Goal: Information Seeking & Learning: Learn about a topic

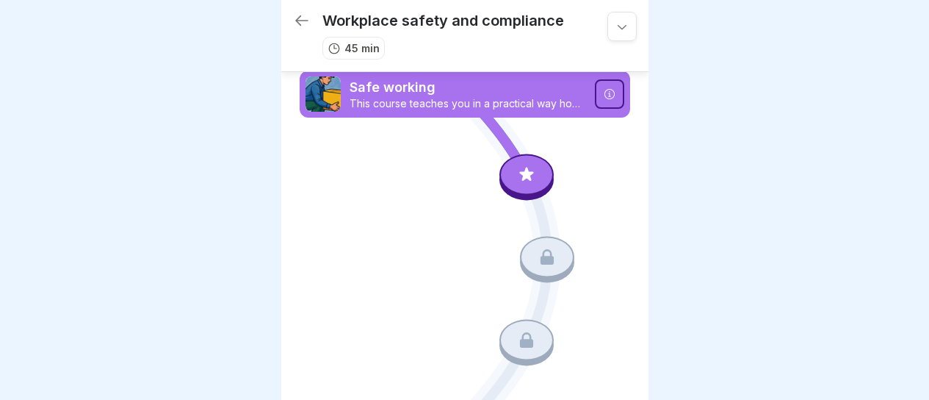
click at [603, 87] on div at bounding box center [609, 93] width 29 height 29
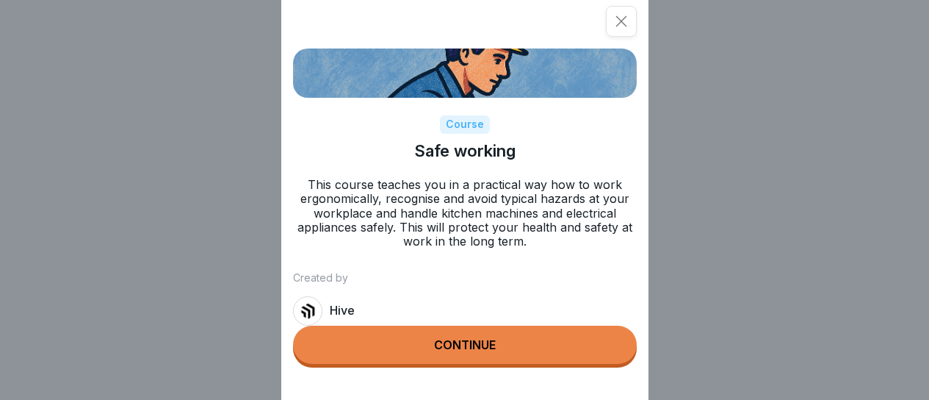
click at [574, 346] on button "Continue" at bounding box center [465, 344] width 344 height 38
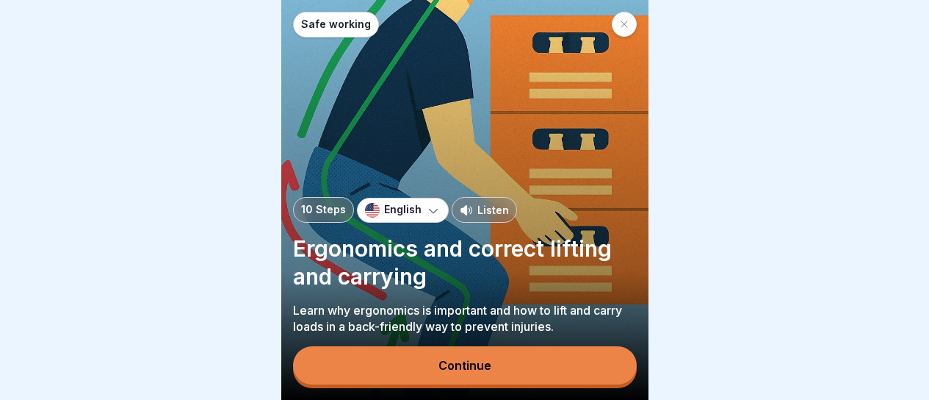
scroll to position [11, 0]
click at [613, 361] on button "Continue" at bounding box center [465, 365] width 344 height 38
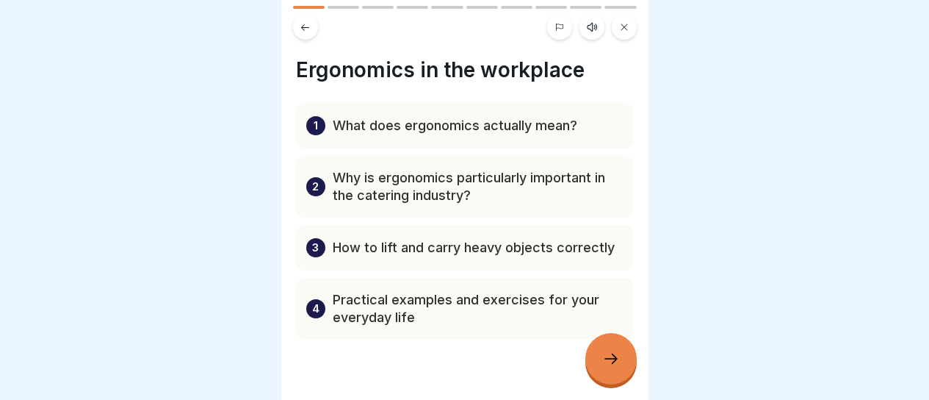
scroll to position [28, 0]
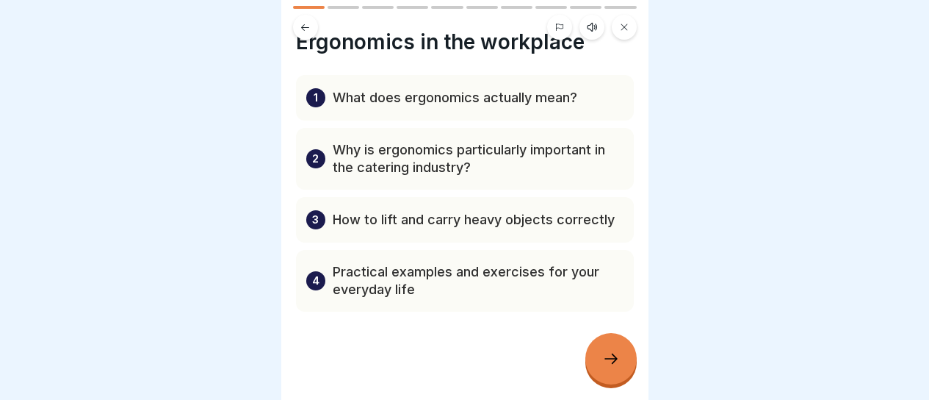
click at [607, 350] on icon at bounding box center [611, 359] width 18 height 18
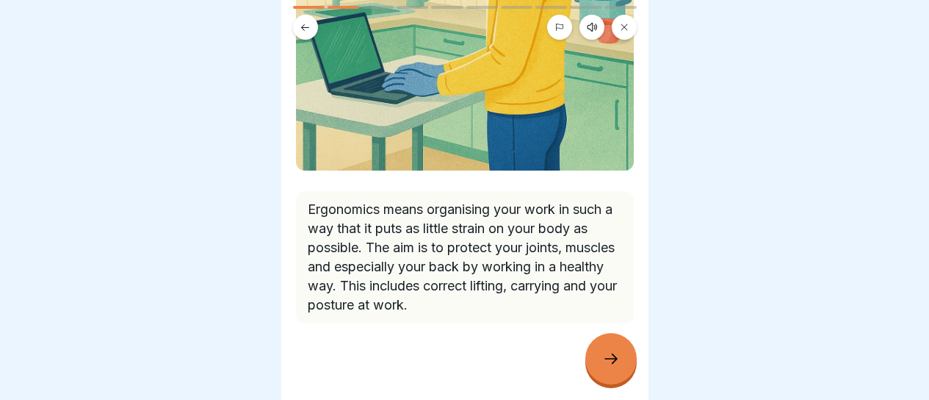
scroll to position [296, 0]
click at [611, 362] on icon at bounding box center [611, 359] width 18 height 18
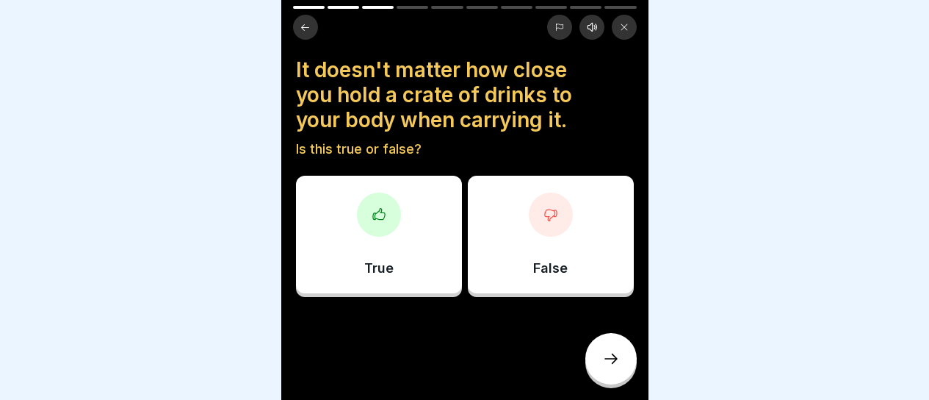
click at [566, 242] on div "False" at bounding box center [551, 235] width 166 height 118
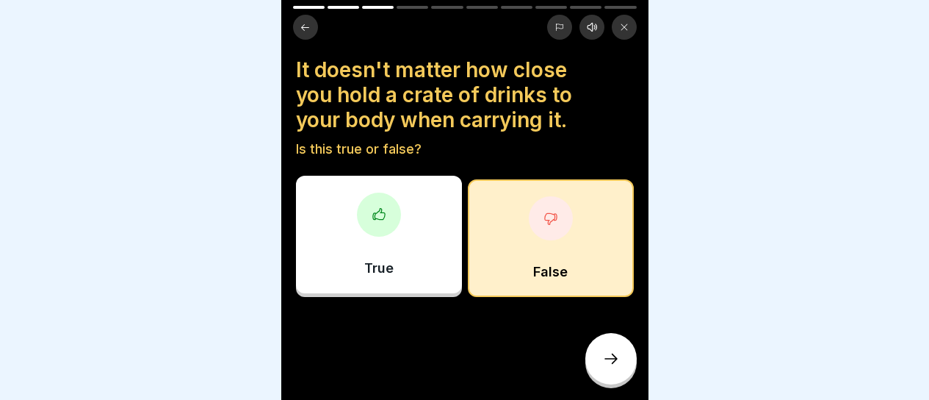
click at [609, 361] on icon at bounding box center [611, 359] width 18 height 18
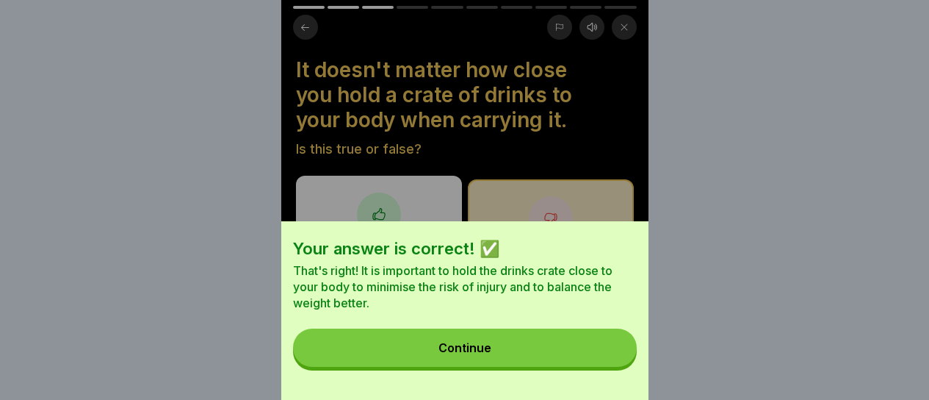
click at [594, 354] on button "Continue" at bounding box center [465, 347] width 344 height 38
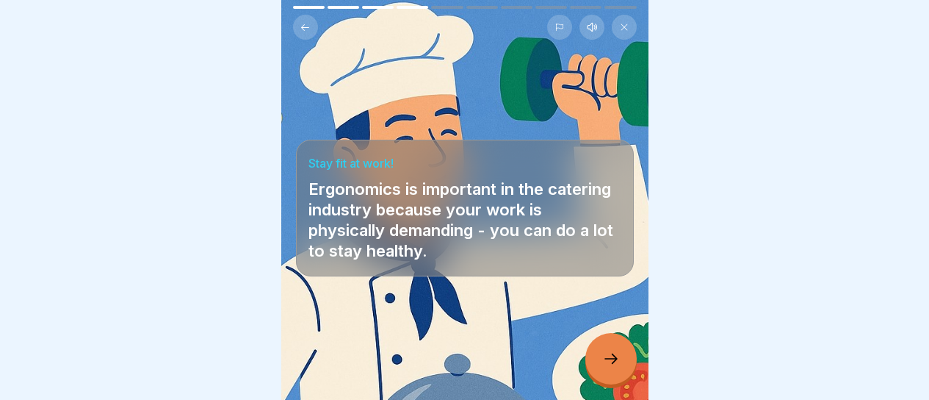
click at [596, 354] on div at bounding box center [610, 358] width 51 height 51
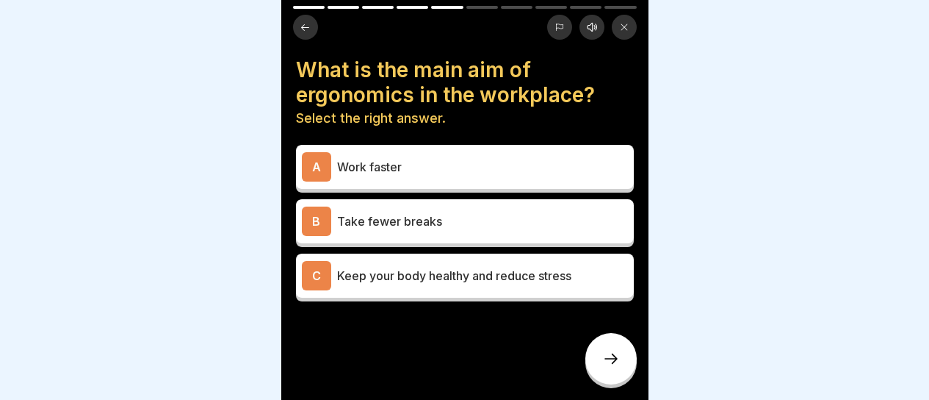
click at [555, 273] on div "C Keep your body healthy and reduce stress" at bounding box center [465, 275] width 326 height 29
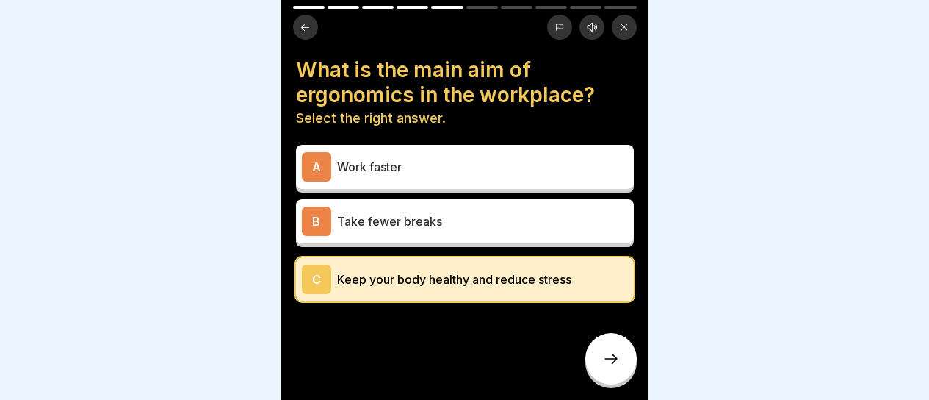
click at [538, 278] on div "C Keep your body healthy and reduce stress" at bounding box center [465, 278] width 326 height 29
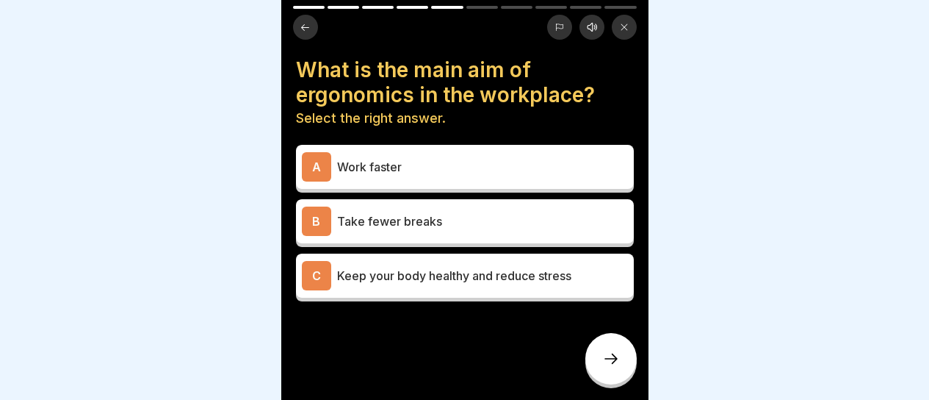
click at [485, 159] on p "Work faster" at bounding box center [482, 167] width 291 height 18
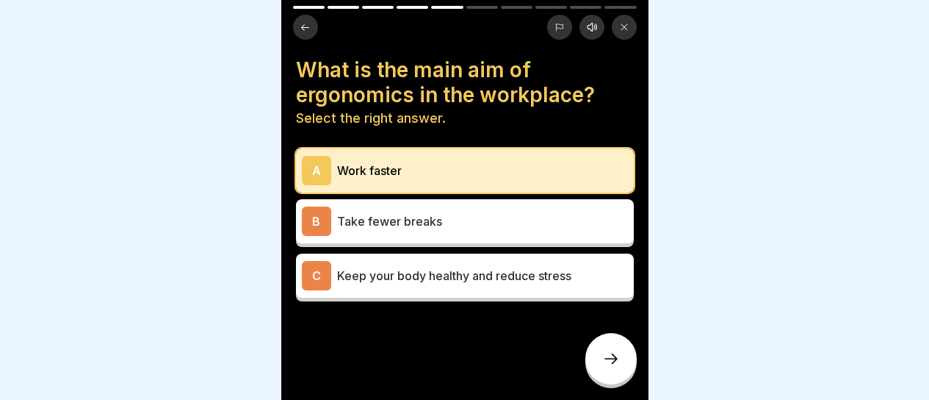
click at [614, 372] on div at bounding box center [610, 358] width 51 height 51
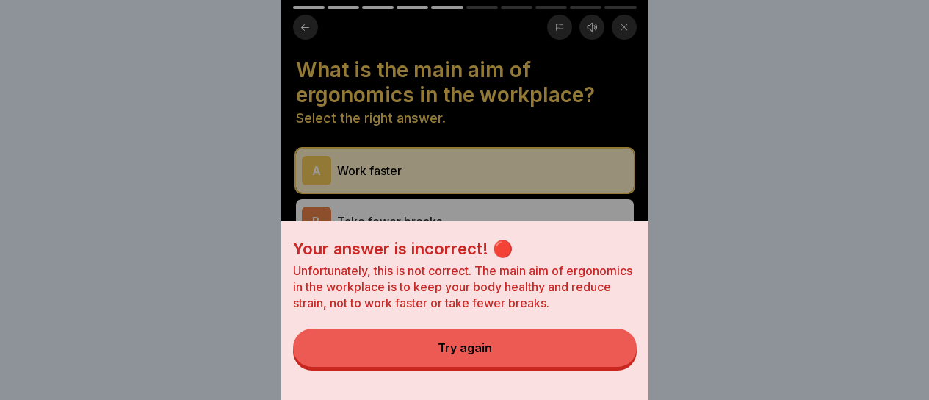
click at [563, 357] on button "Try again" at bounding box center [465, 347] width 344 height 38
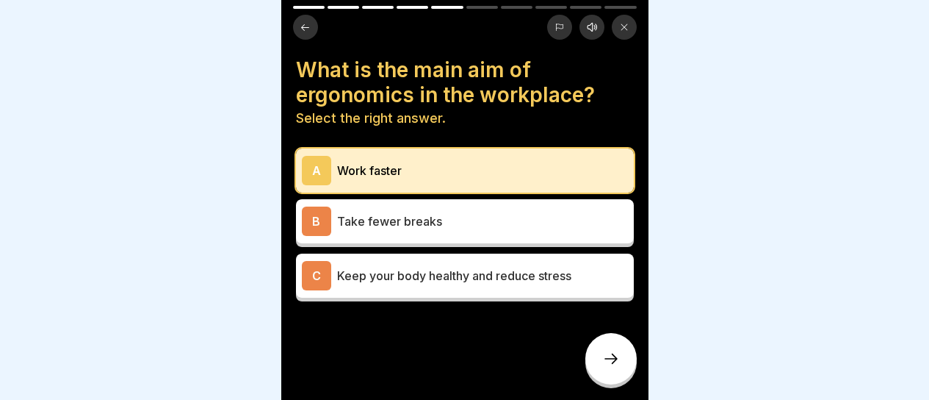
click at [518, 178] on div "A Work faster" at bounding box center [465, 170] width 338 height 44
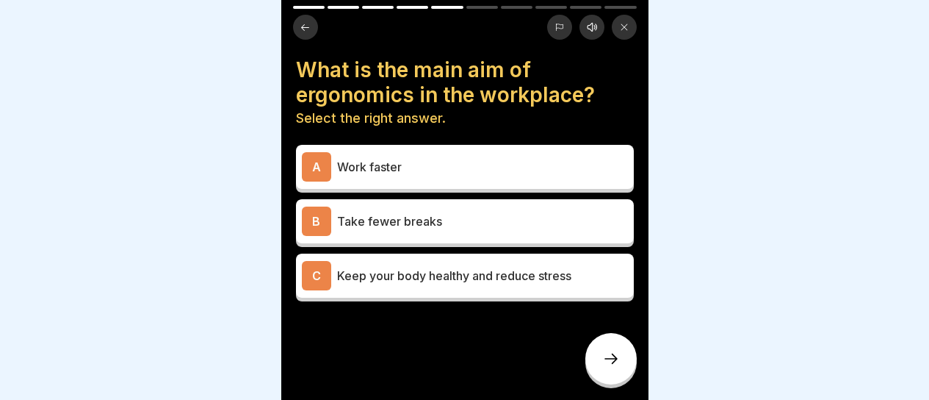
click at [485, 267] on p "Keep your body healthy and reduce stress" at bounding box center [482, 276] width 291 height 18
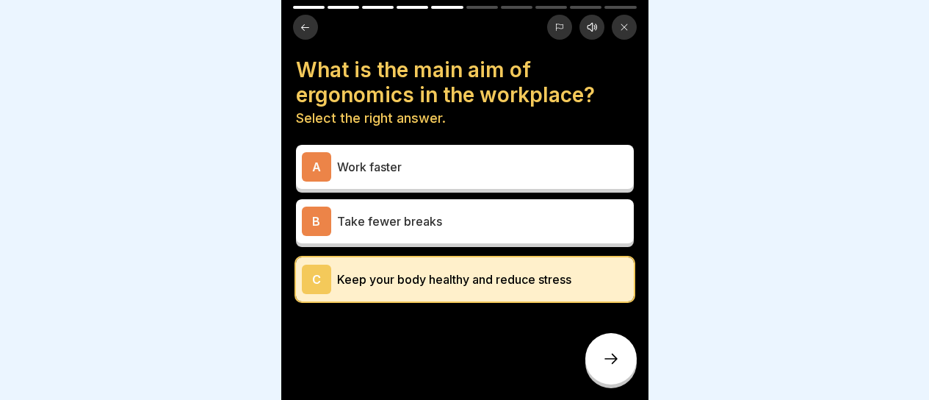
click at [610, 353] on icon at bounding box center [611, 359] width 18 height 18
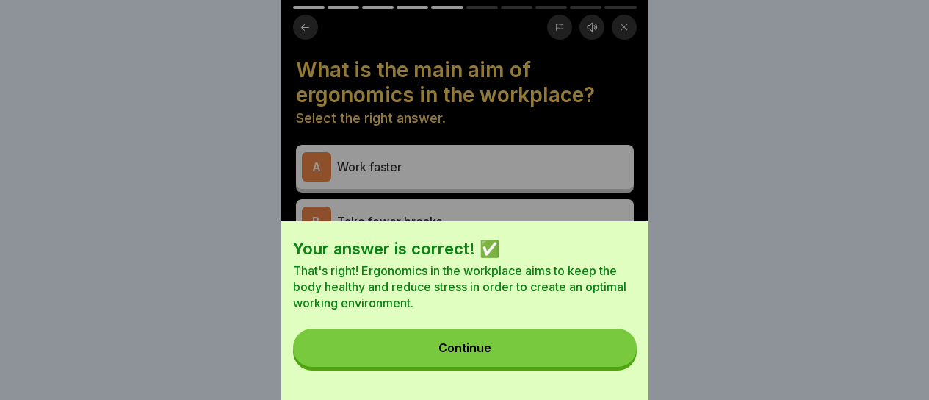
click at [584, 347] on button "Continue" at bounding box center [465, 347] width 344 height 38
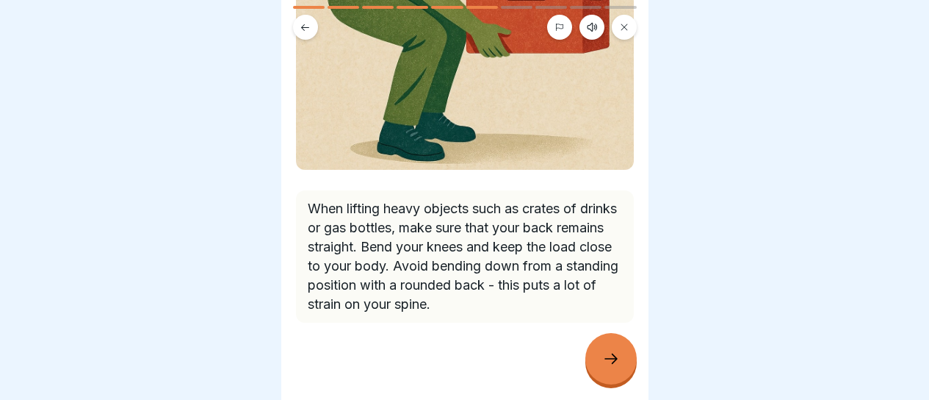
click at [612, 348] on div at bounding box center [610, 358] width 51 height 51
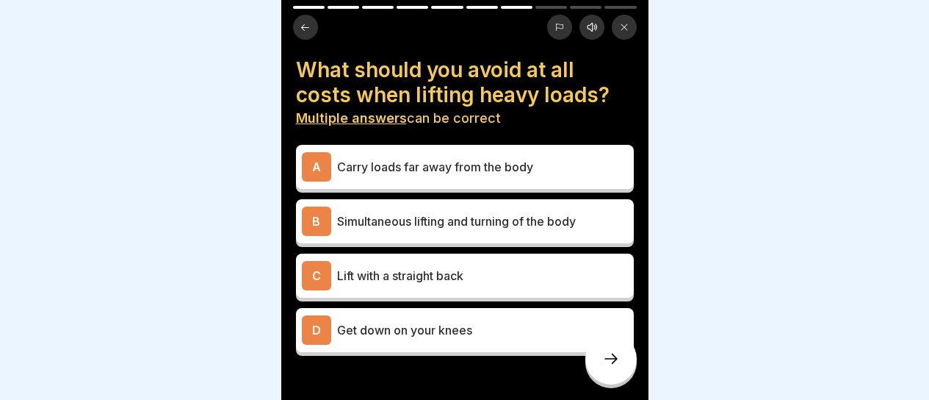
click at [405, 267] on p "Lift with a straight back" at bounding box center [482, 276] width 291 height 18
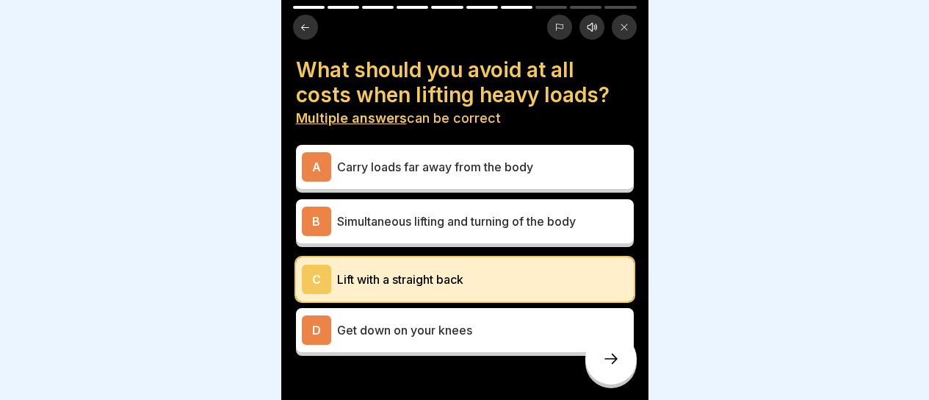
click at [611, 366] on icon at bounding box center [611, 359] width 18 height 18
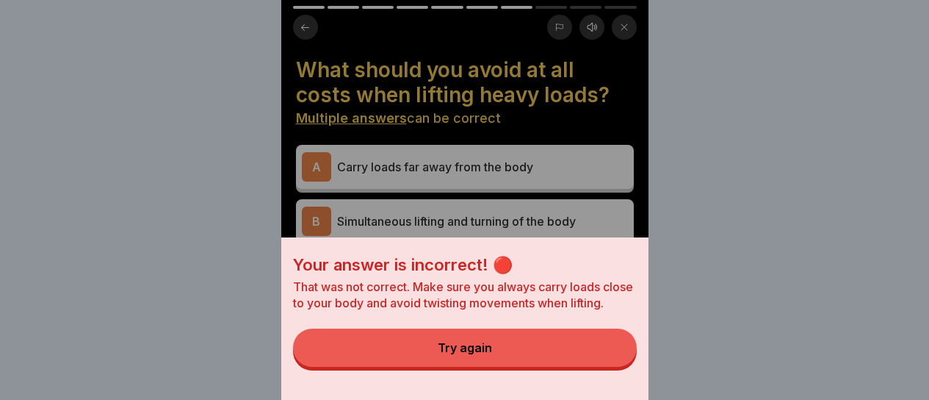
click at [584, 362] on button "Try again" at bounding box center [465, 347] width 344 height 38
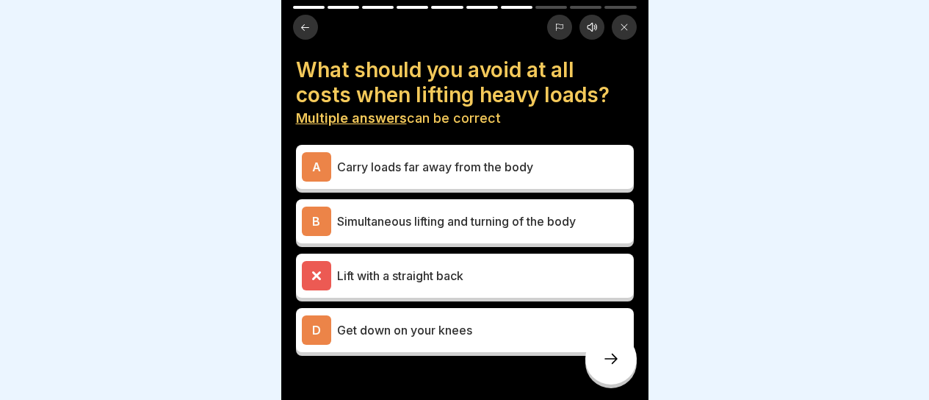
click at [472, 162] on p "Carry loads far away from the body" at bounding box center [482, 167] width 291 height 18
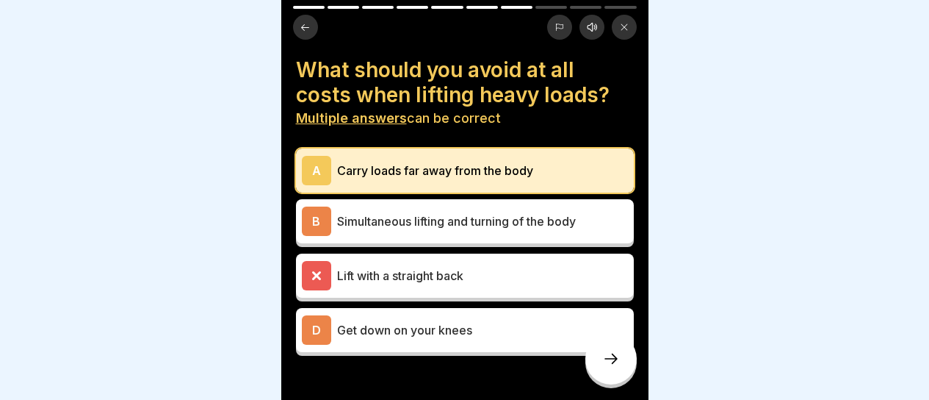
click at [439, 267] on p "Lift with a straight back" at bounding box center [482, 276] width 291 height 18
click at [538, 267] on p "Lift with a straight back" at bounding box center [482, 276] width 291 height 18
click at [525, 277] on div "Lift with a straight back" at bounding box center [465, 275] width 326 height 29
click at [610, 361] on icon at bounding box center [611, 359] width 18 height 18
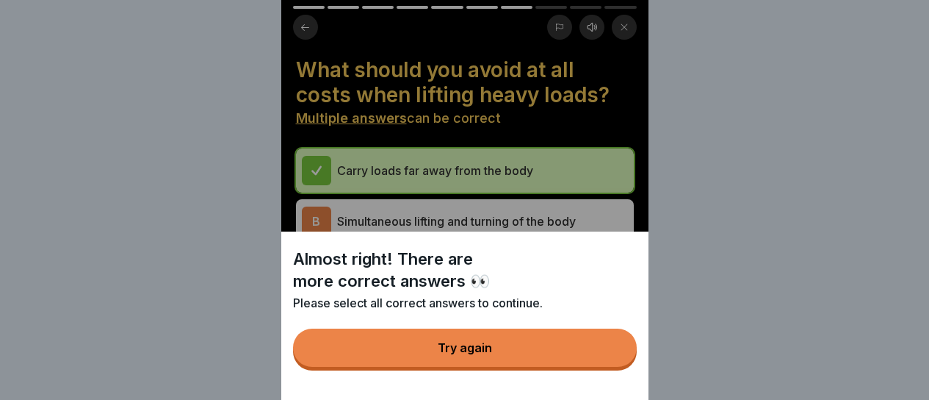
click at [613, 361] on button "Try again" at bounding box center [465, 347] width 344 height 38
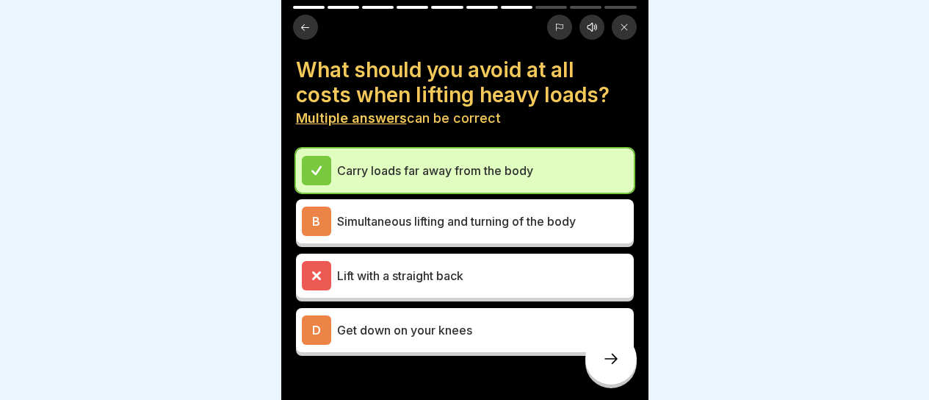
click at [467, 267] on p "Lift with a straight back" at bounding box center [482, 276] width 291 height 18
click at [308, 264] on div at bounding box center [316, 275] width 29 height 29
click at [431, 215] on p "Simultaneous lifting and turning of the body" at bounding box center [482, 221] width 291 height 18
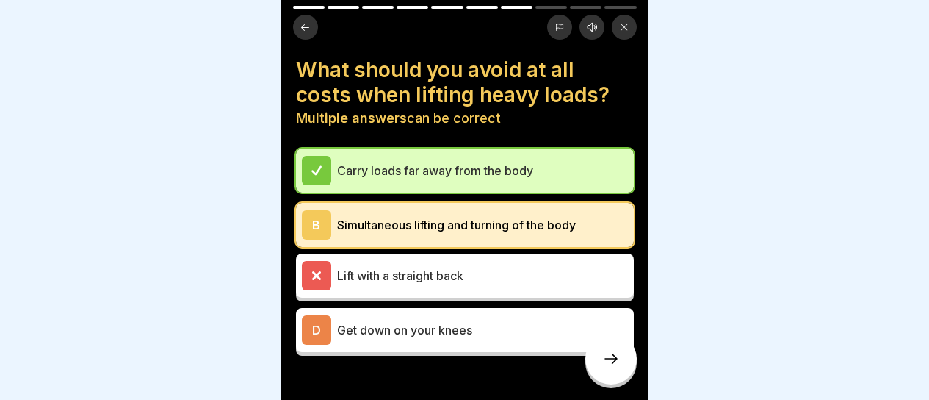
click at [602, 355] on icon at bounding box center [611, 359] width 18 height 18
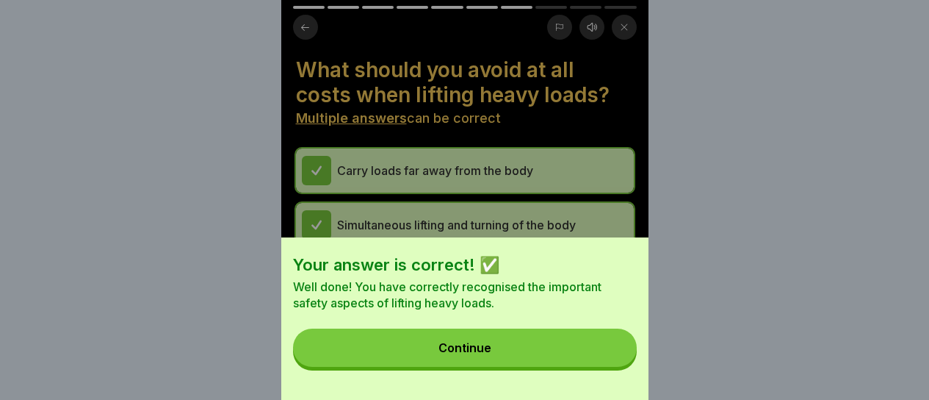
click at [602, 356] on button "Continue" at bounding box center [465, 347] width 344 height 38
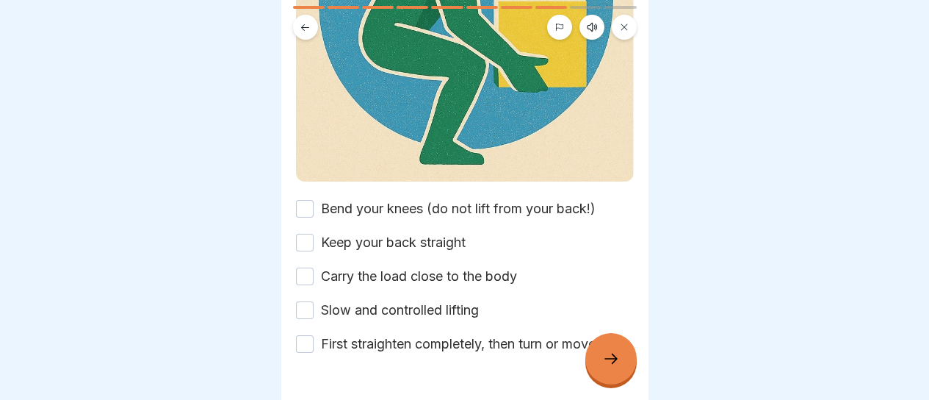
scroll to position [294, 0]
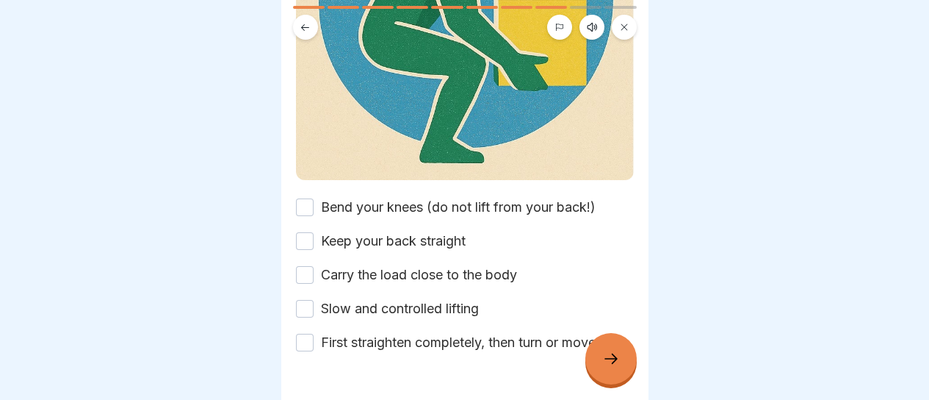
click at [303, 198] on button "Bend your knees (do not lift from your back!)" at bounding box center [305, 207] width 18 height 18
click at [309, 232] on button "Keep your back straight" at bounding box center [305, 241] width 18 height 18
click at [306, 266] on button "Carry the load close to the body" at bounding box center [305, 275] width 18 height 18
click at [299, 300] on button "Slow and controlled lifting" at bounding box center [305, 309] width 18 height 18
click at [307, 333] on button "First straighten completely, then turn or move" at bounding box center [305, 342] width 18 height 18
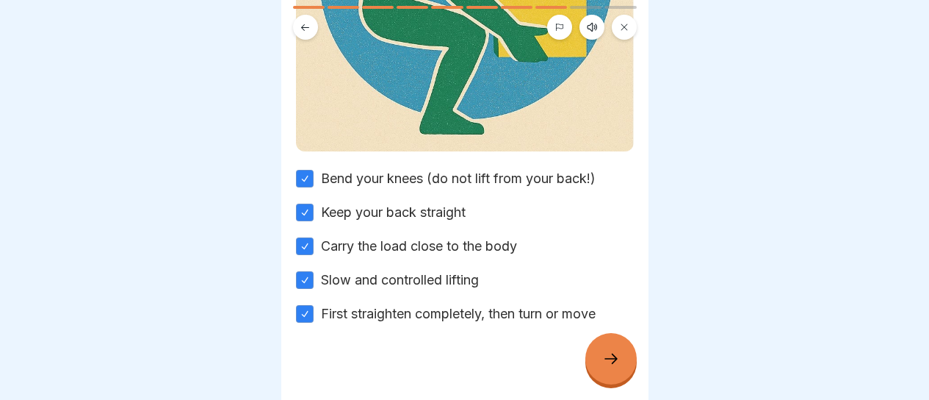
scroll to position [322, 0]
click at [604, 340] on div at bounding box center [610, 358] width 51 height 51
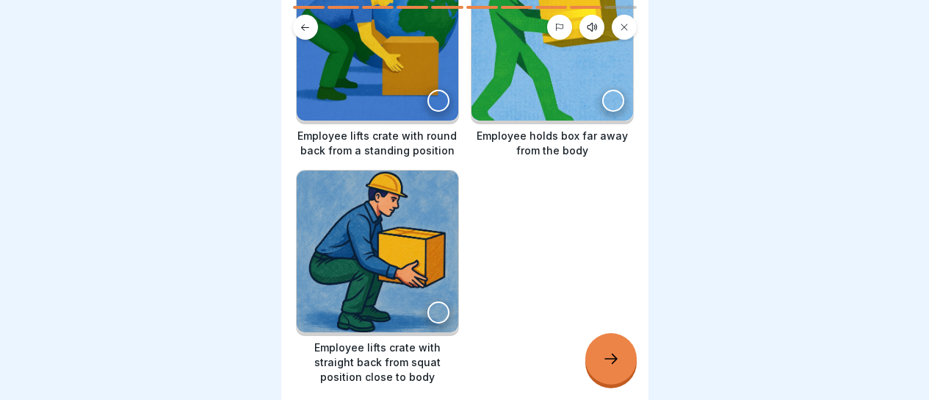
scroll to position [220, 0]
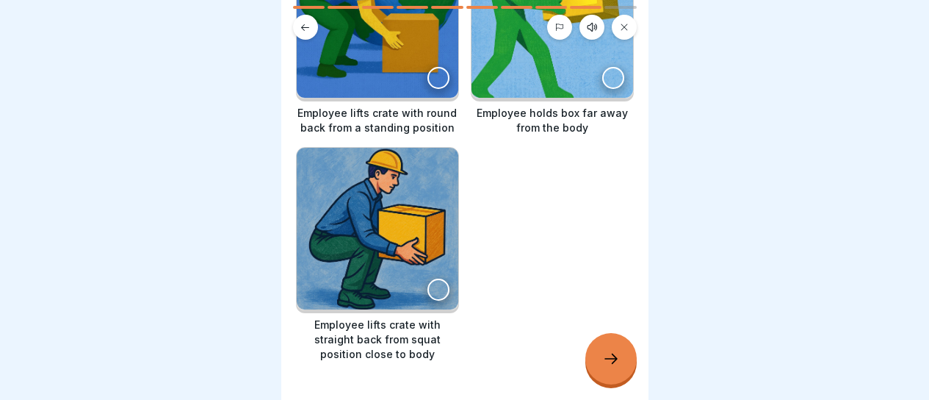
click at [408, 233] on img at bounding box center [378, 229] width 162 height 162
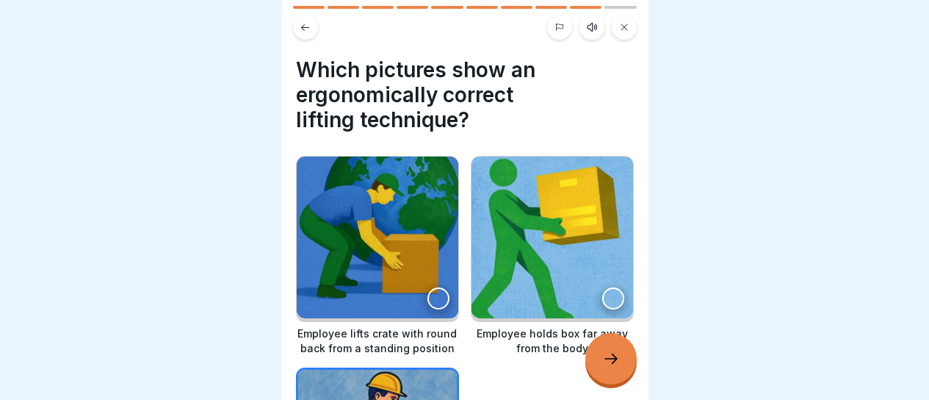
scroll to position [73, 0]
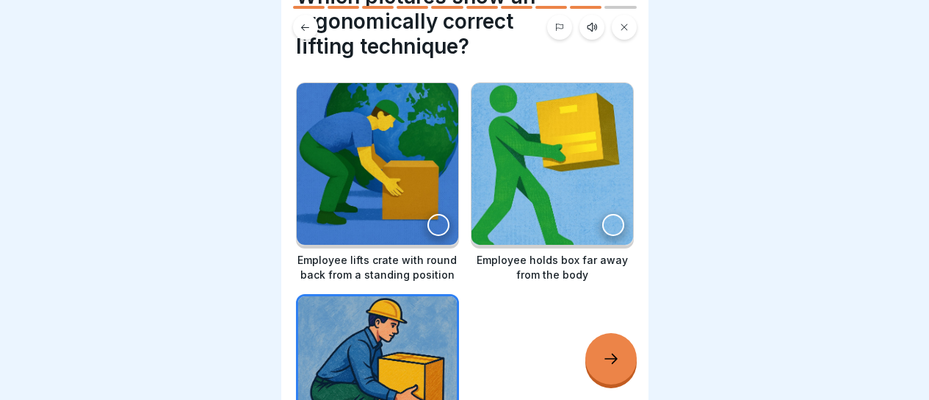
click at [602, 350] on icon at bounding box center [611, 359] width 18 height 18
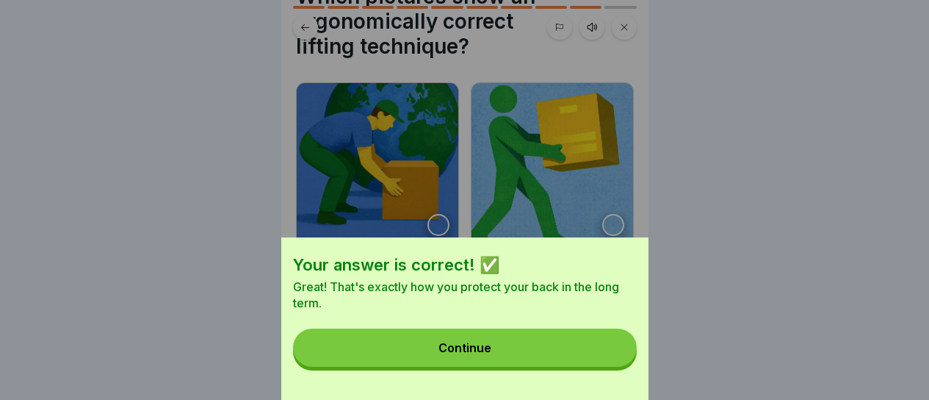
click at [398, 363] on button "Continue" at bounding box center [465, 347] width 344 height 38
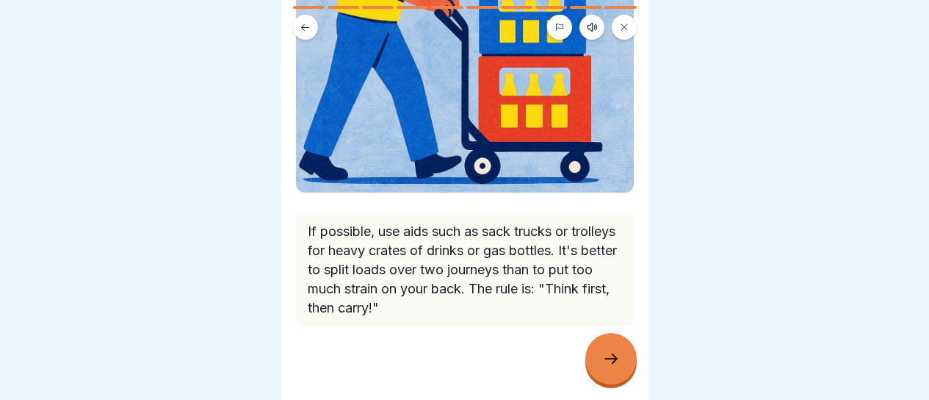
scroll to position [277, 0]
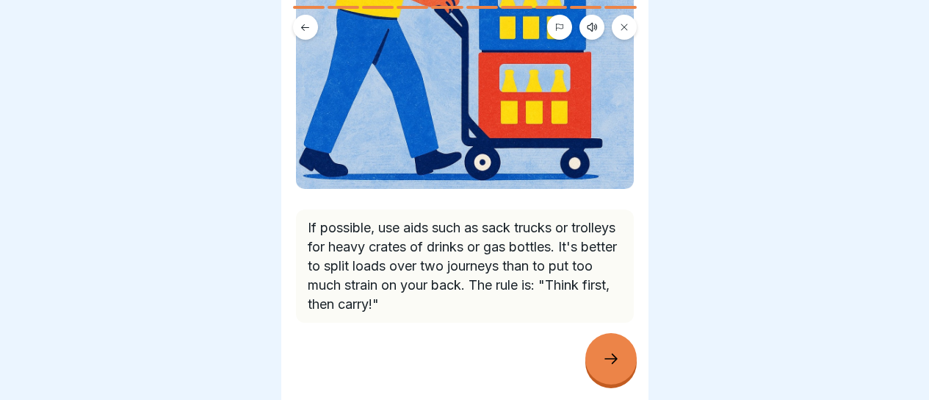
click at [610, 354] on icon at bounding box center [611, 359] width 18 height 18
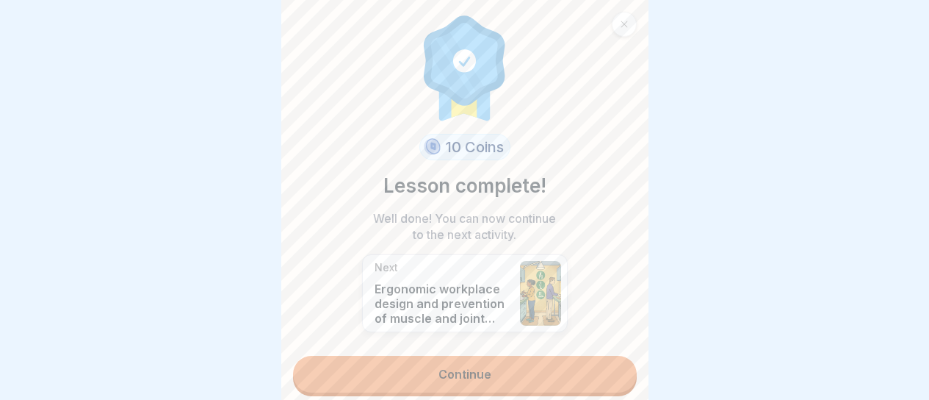
click at [536, 355] on link "Continue" at bounding box center [465, 373] width 344 height 37
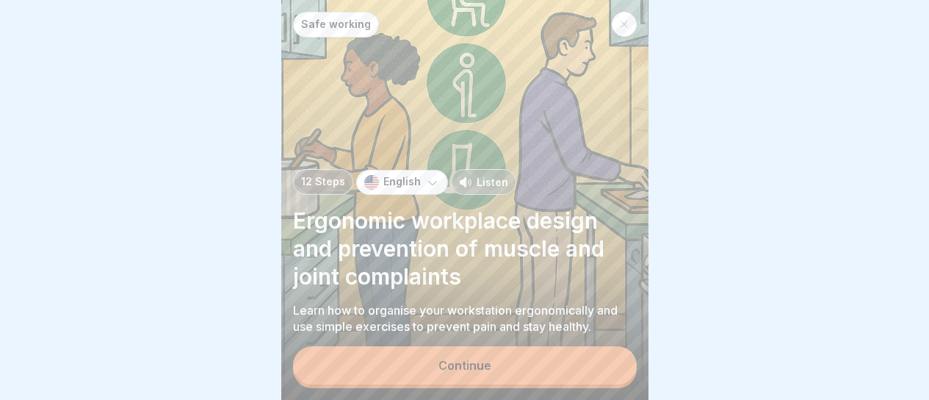
scroll to position [11, 0]
click at [626, 20] on icon at bounding box center [624, 24] width 9 height 9
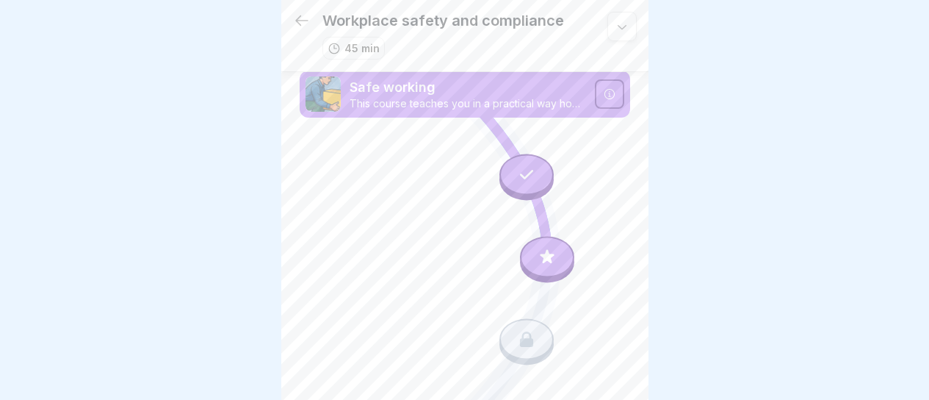
click at [302, 19] on icon at bounding box center [302, 21] width 18 height 18
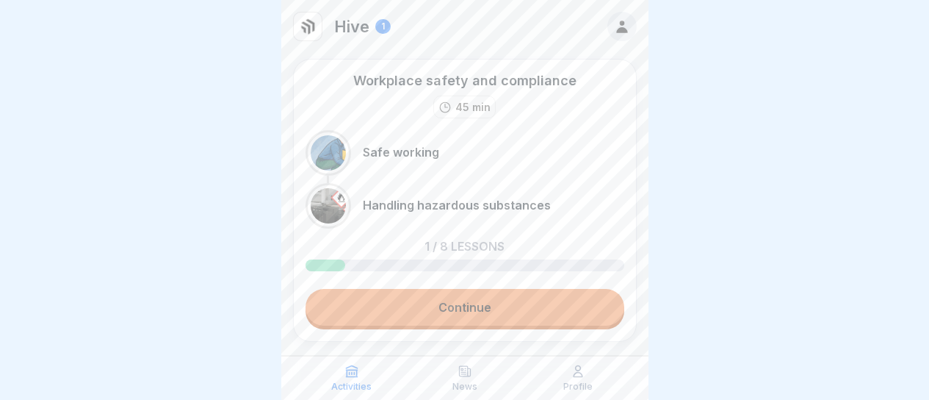
click at [519, 294] on link "Continue" at bounding box center [465, 307] width 319 height 37
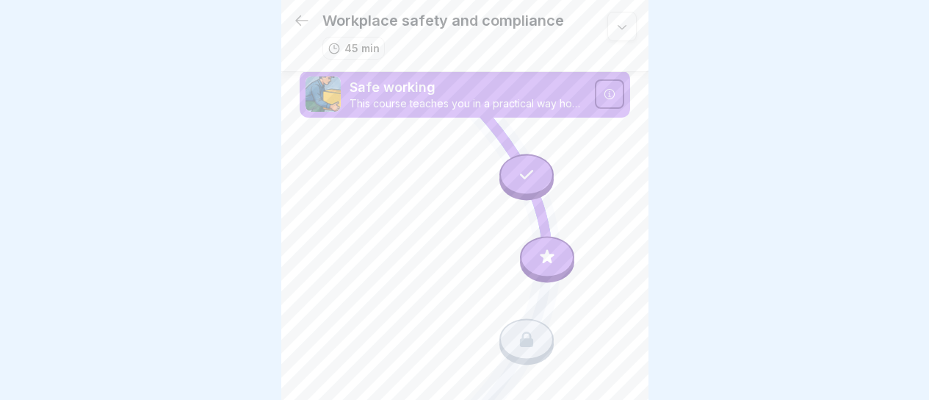
click at [308, 17] on icon at bounding box center [302, 21] width 18 height 18
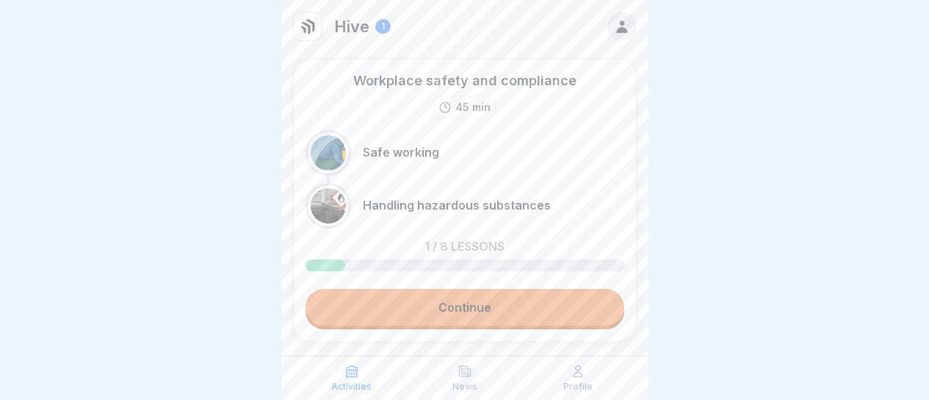
click at [438, 307] on link "Continue" at bounding box center [465, 307] width 319 height 37
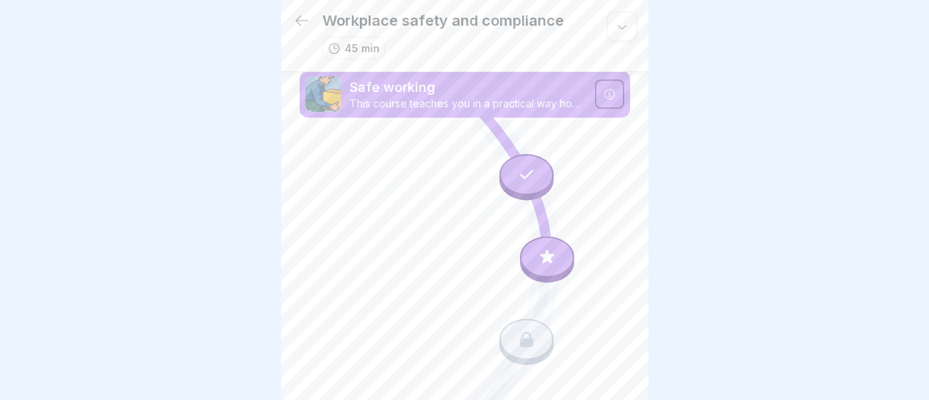
click at [546, 252] on icon at bounding box center [547, 256] width 19 height 19
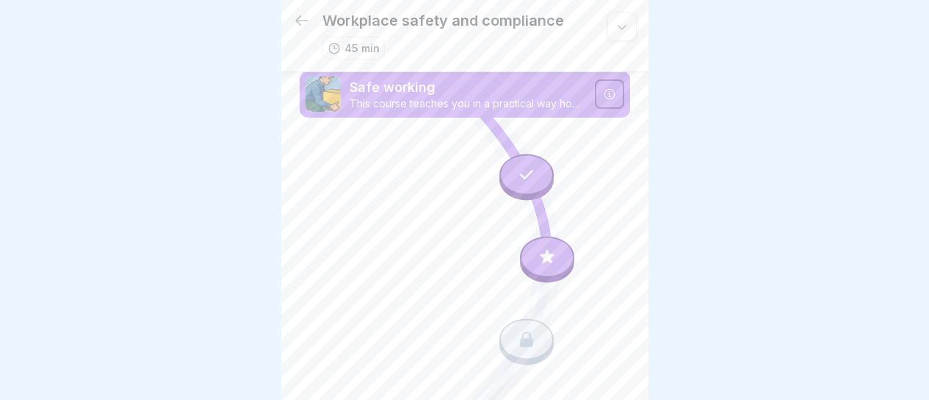
click at [310, 24] on icon at bounding box center [302, 21] width 18 height 18
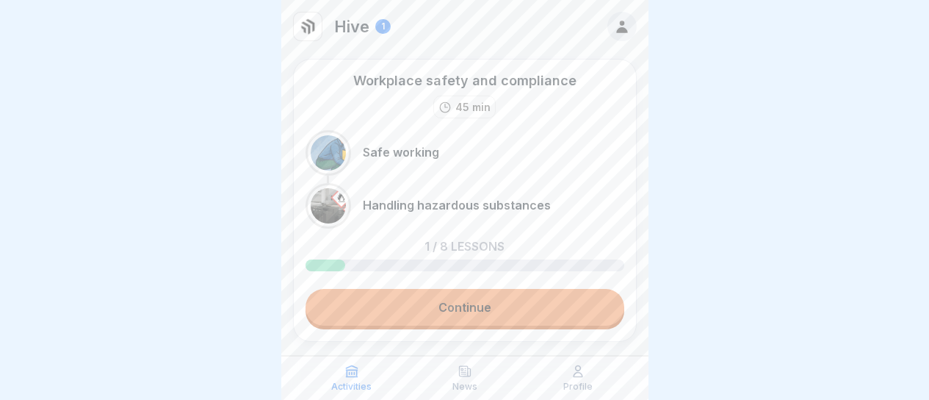
click at [616, 32] on icon at bounding box center [621, 27] width 11 height 12
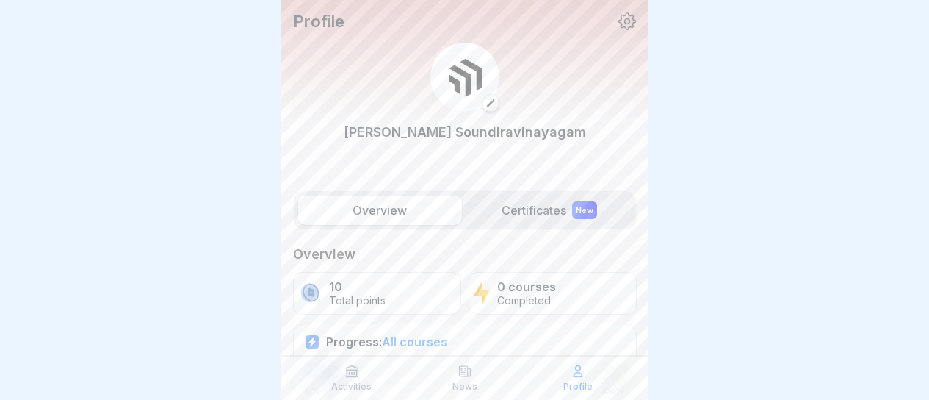
click at [545, 217] on label "Certificates New" at bounding box center [550, 209] width 164 height 29
